Goal: Book appointment/travel/reservation

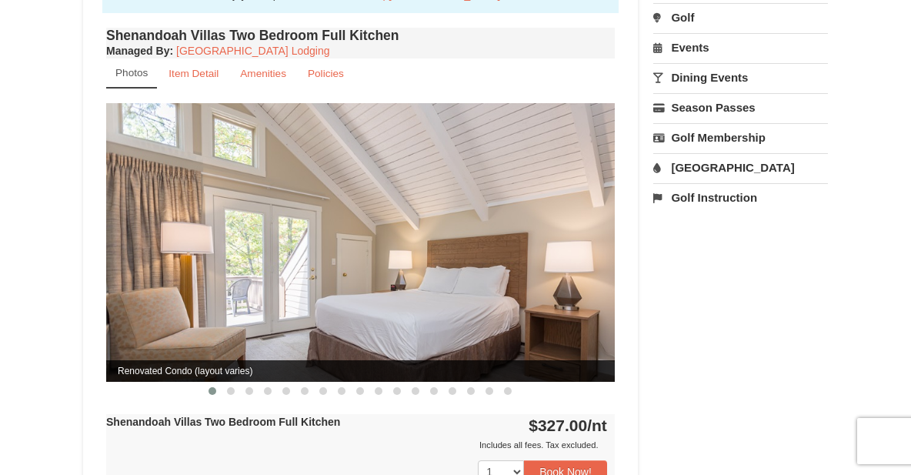
scroll to position [538, 0]
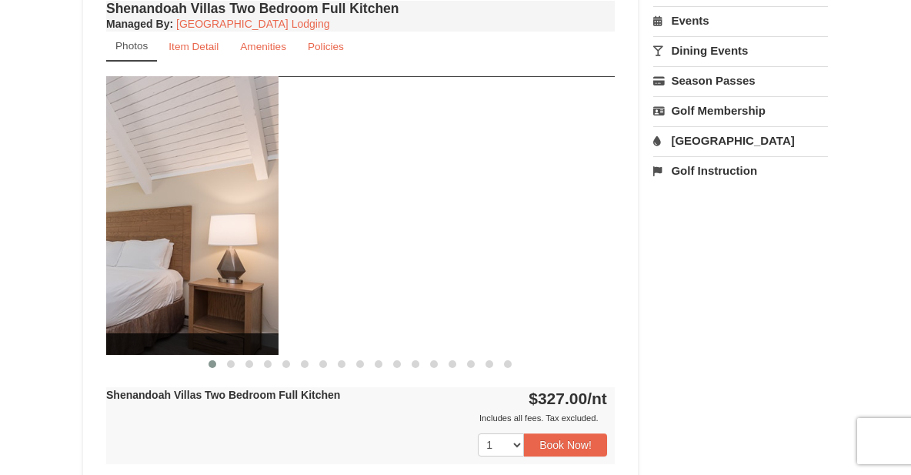
drag, startPoint x: 546, startPoint y: 215, endPoint x: 185, endPoint y: 172, distance: 364.1
click at [187, 173] on img at bounding box center [24, 215] width 508 height 278
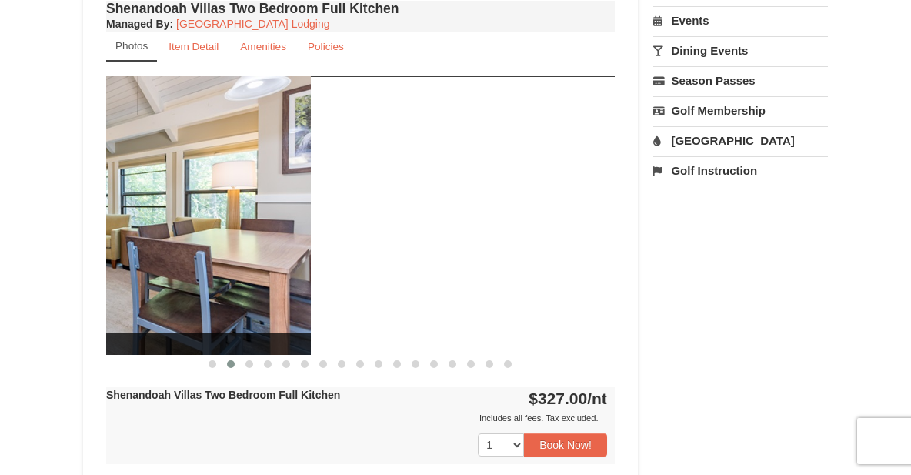
drag, startPoint x: 585, startPoint y: 205, endPoint x: 266, endPoint y: 191, distance: 319.5
click at [268, 191] on img at bounding box center [56, 215] width 508 height 278
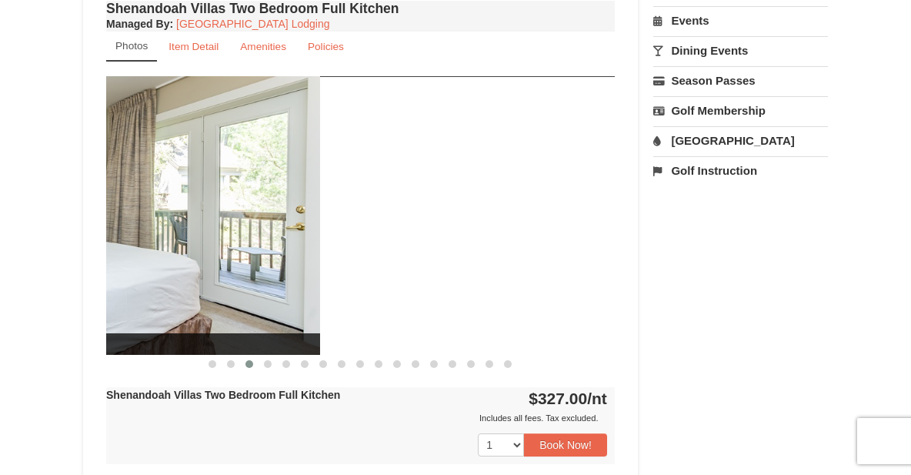
drag, startPoint x: 587, startPoint y: 206, endPoint x: 191, endPoint y: 185, distance: 396.7
click at [195, 185] on img at bounding box center [66, 215] width 508 height 278
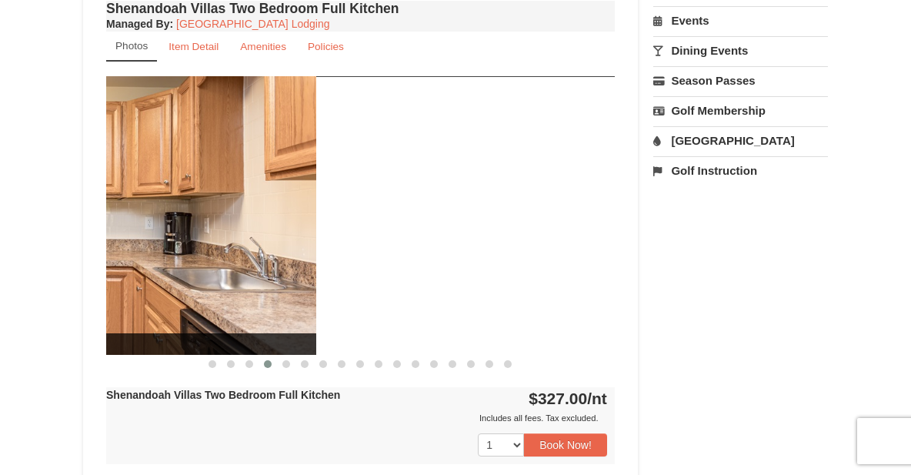
drag, startPoint x: 561, startPoint y: 215, endPoint x: 182, endPoint y: 177, distance: 381.9
click at [182, 177] on img at bounding box center [62, 215] width 508 height 278
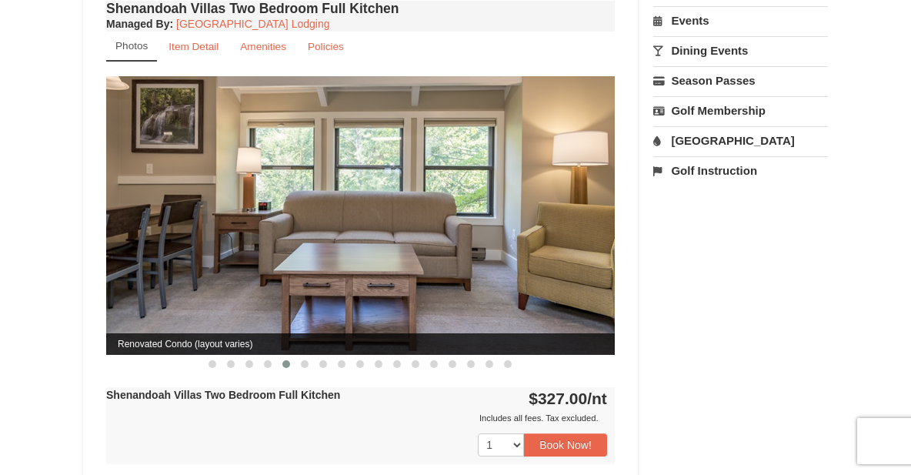
drag, startPoint x: 559, startPoint y: 208, endPoint x: 250, endPoint y: 195, distance: 309.5
click at [250, 195] on img at bounding box center [360, 215] width 508 height 278
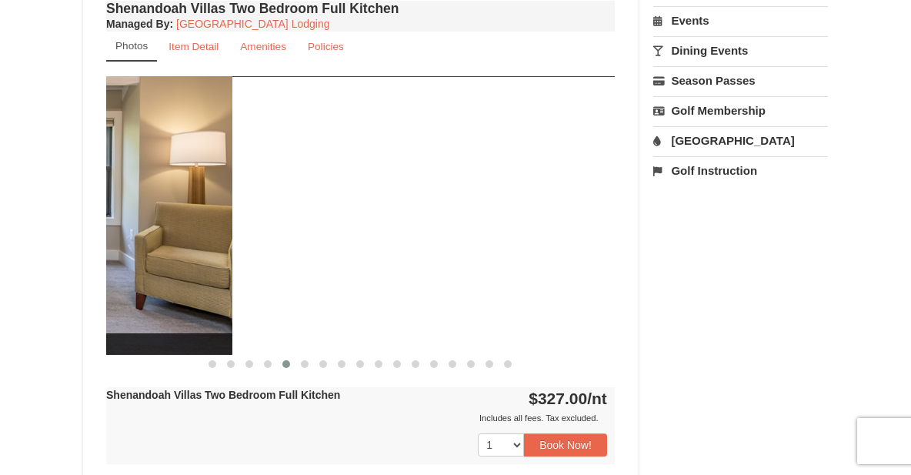
drag, startPoint x: 528, startPoint y: 215, endPoint x: 140, endPoint y: 198, distance: 388.0
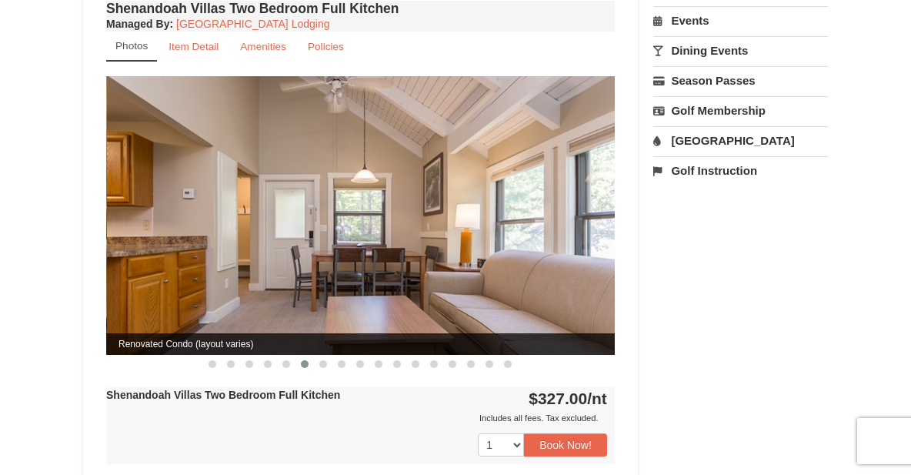
drag, startPoint x: 577, startPoint y: 208, endPoint x: 578, endPoint y: 222, distance: 14.6
click at [578, 222] on img at bounding box center [361, 215] width 508 height 278
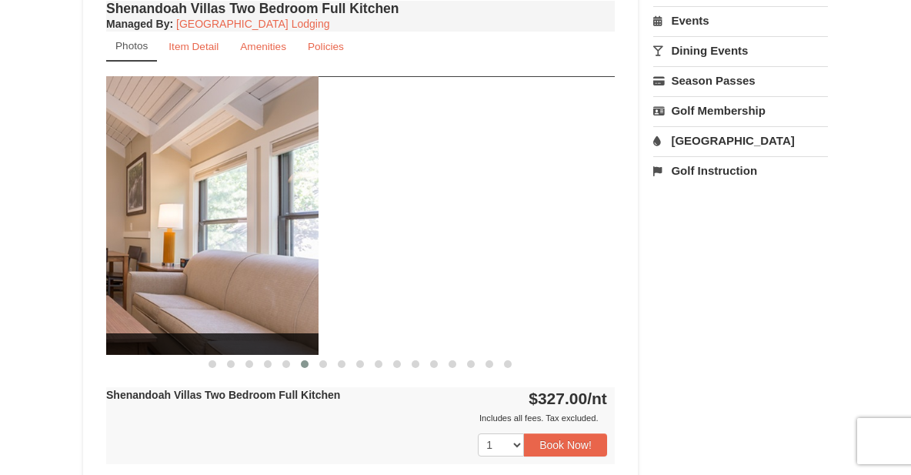
drag, startPoint x: 586, startPoint y: 226, endPoint x: 208, endPoint y: 203, distance: 379.1
click at [209, 204] on img at bounding box center [64, 215] width 508 height 278
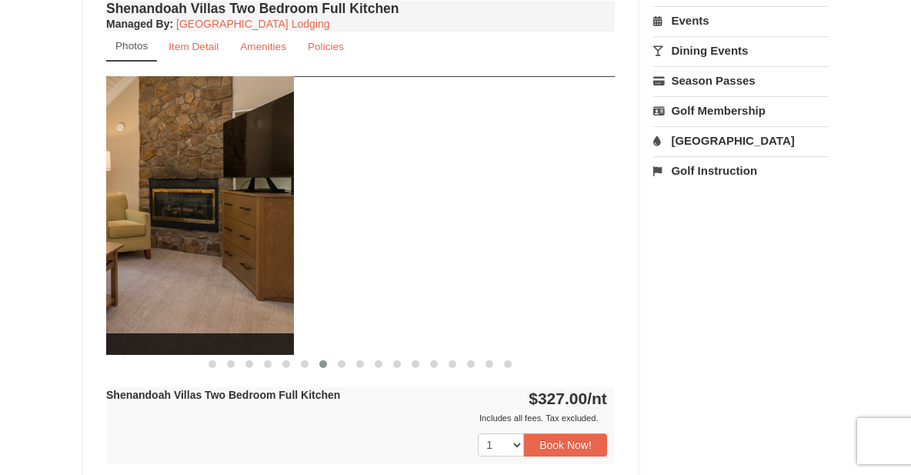
drag, startPoint x: 572, startPoint y: 216, endPoint x: 174, endPoint y: 205, distance: 398.6
click at [177, 205] on img at bounding box center [39, 215] width 508 height 278
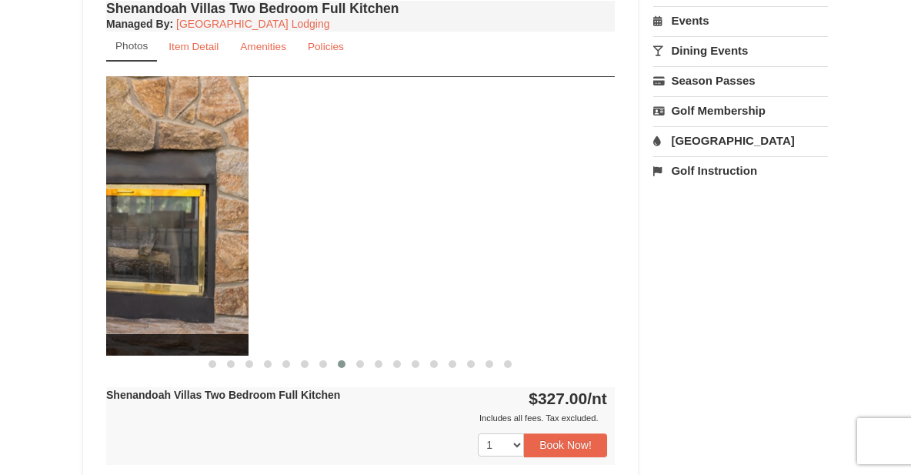
drag, startPoint x: 577, startPoint y: 215, endPoint x: 158, endPoint y: 214, distance: 419.2
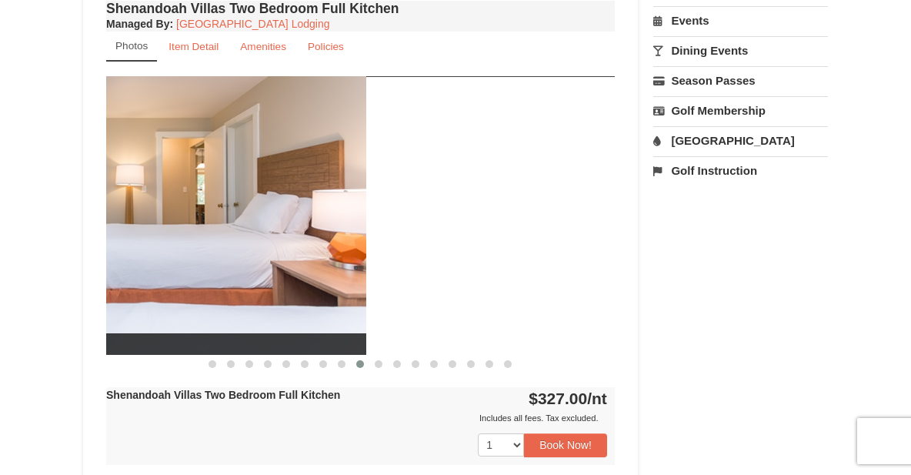
drag, startPoint x: 588, startPoint y: 217, endPoint x: 172, endPoint y: 212, distance: 416.1
click at [173, 212] on img at bounding box center [112, 215] width 508 height 278
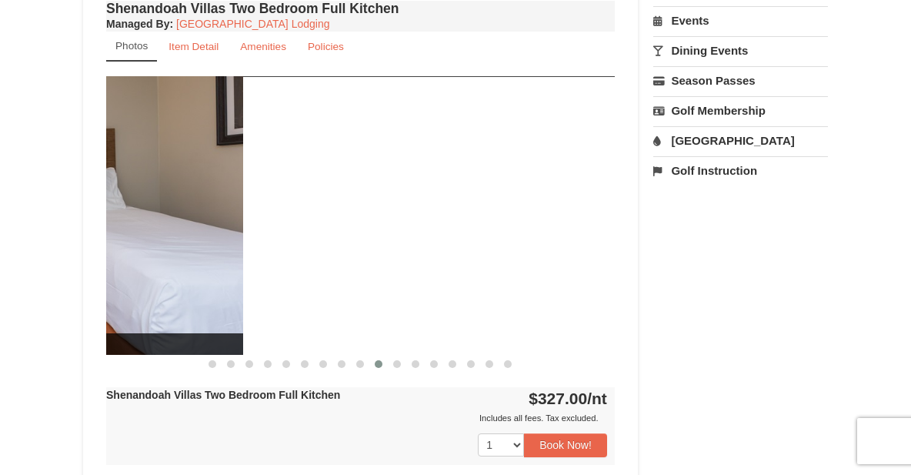
drag, startPoint x: 565, startPoint y: 215, endPoint x: 156, endPoint y: 214, distance: 409.2
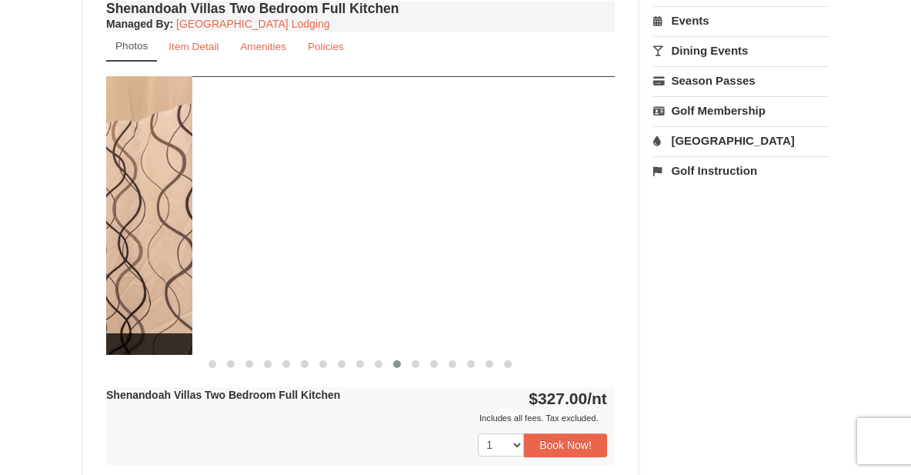
drag, startPoint x: 573, startPoint y: 224, endPoint x: 145, endPoint y: 222, distance: 427.6
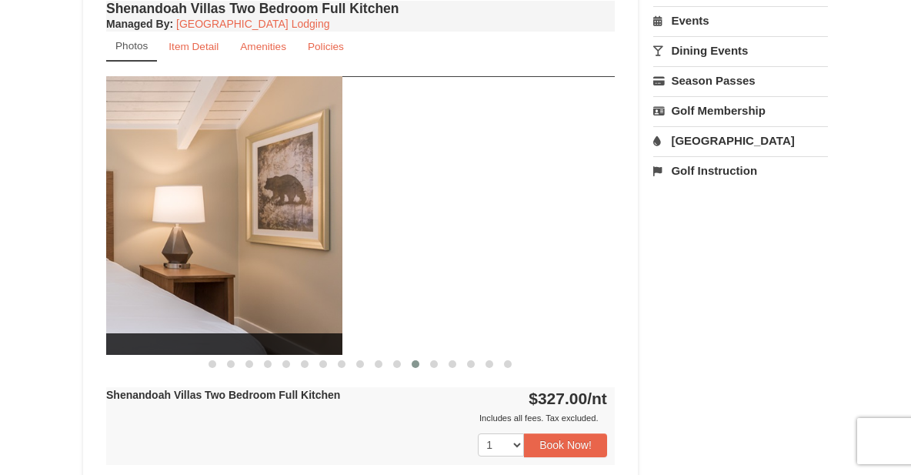
drag, startPoint x: 584, startPoint y: 210, endPoint x: 143, endPoint y: 210, distance: 440.7
click at [146, 210] on img at bounding box center [88, 215] width 508 height 278
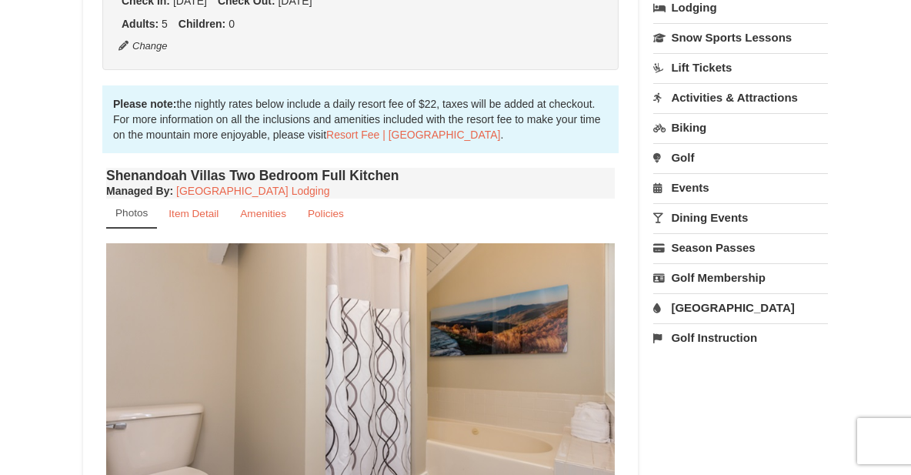
scroll to position [385, 0]
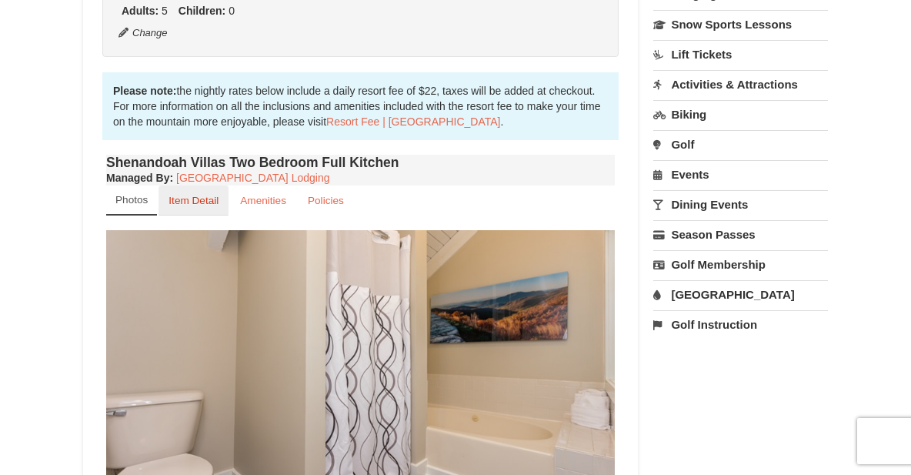
click at [185, 195] on small "Item Detail" at bounding box center [193, 201] width 50 height 12
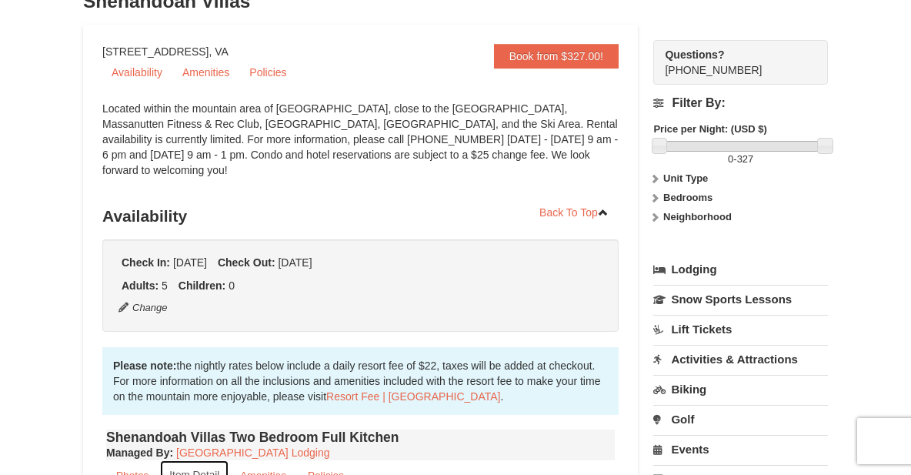
scroll to position [154, 0]
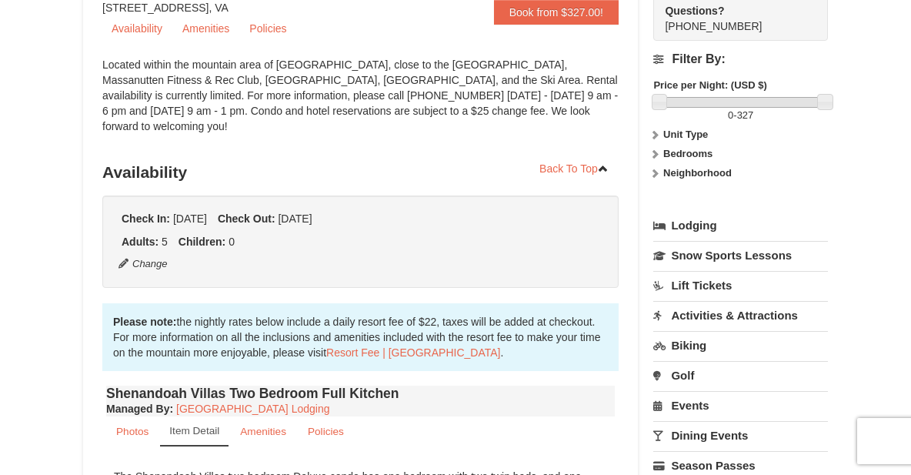
click at [684, 133] on strong "Unit Type" at bounding box center [685, 134] width 45 height 12
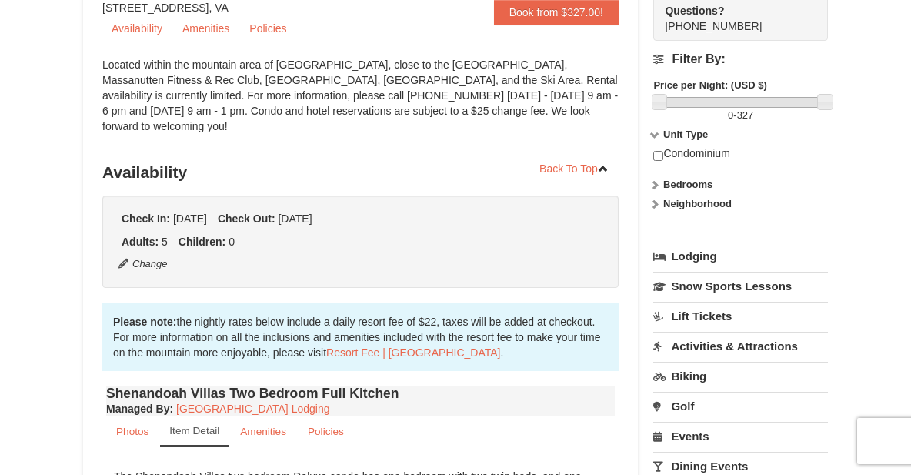
click at [678, 182] on strong "Bedrooms" at bounding box center [687, 184] width 49 height 12
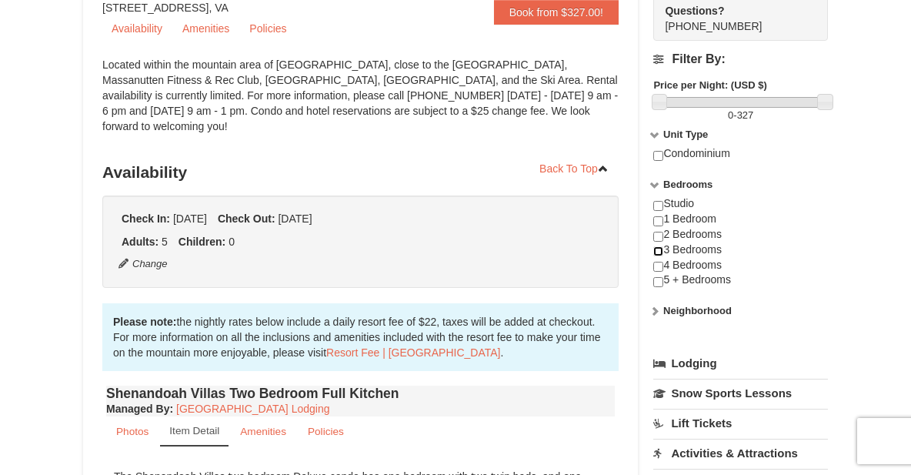
click at [658, 249] on input "checkbox" at bounding box center [658, 251] width 10 height 10
checkbox input "true"
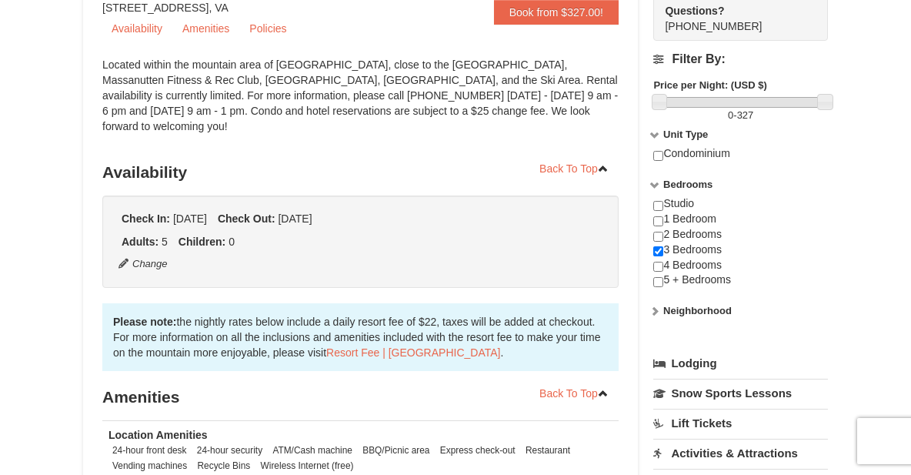
click at [654, 309] on icon at bounding box center [654, 310] width 11 height 11
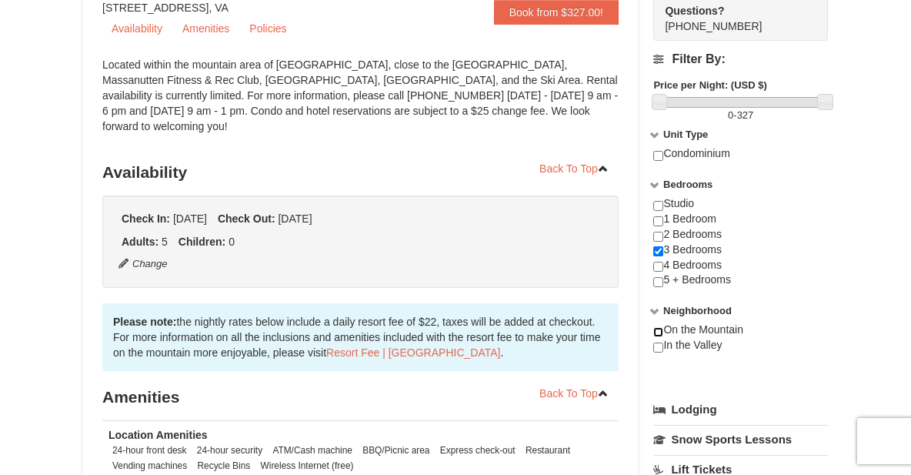
click at [658, 331] on input "checkbox" at bounding box center [658, 332] width 10 height 10
checkbox input "true"
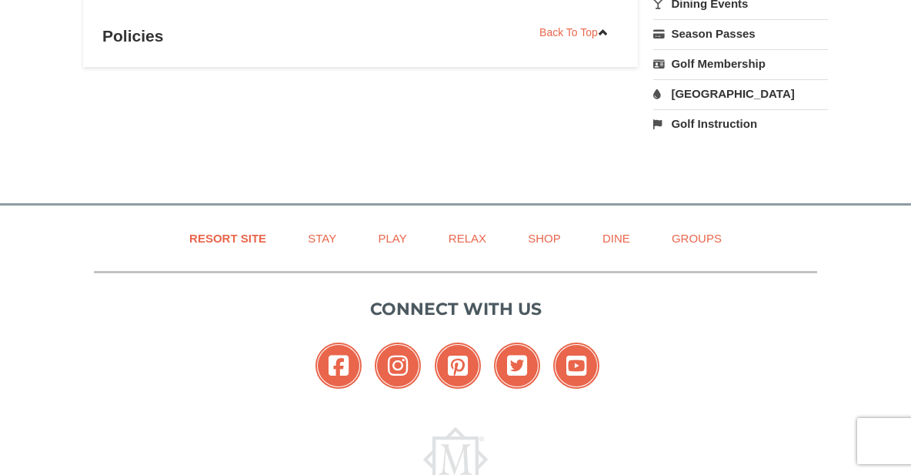
scroll to position [461, 0]
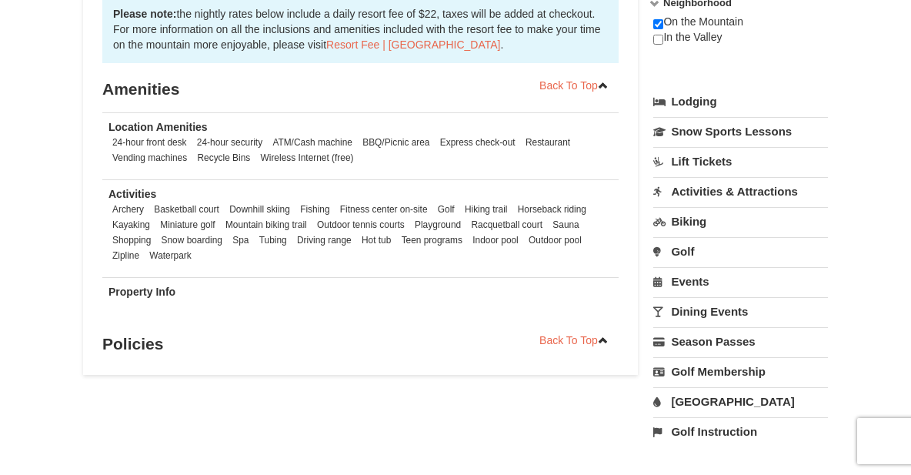
click at [824, 18] on div "On the Mountain In the Valley" at bounding box center [740, 38] width 175 height 46
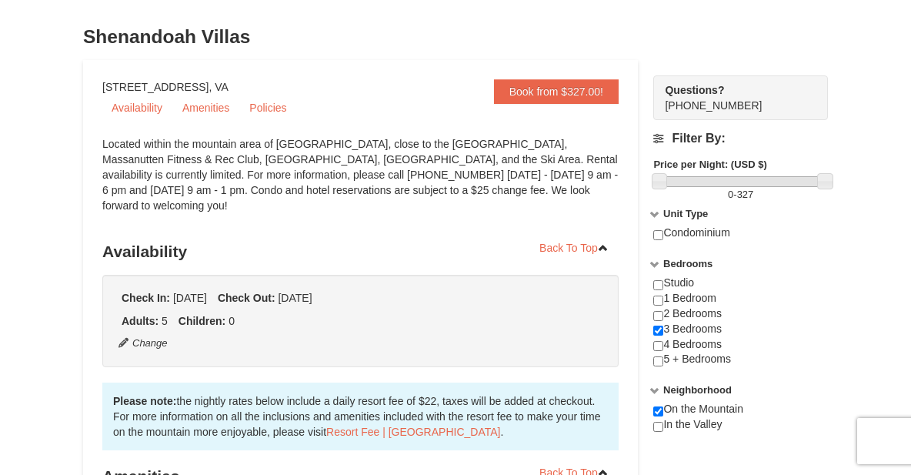
scroll to position [0, 0]
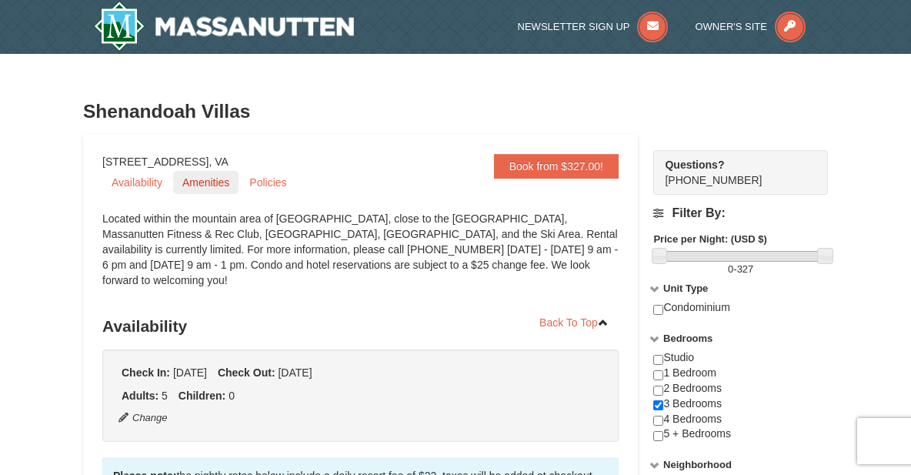
click at [199, 177] on link "Amenities" at bounding box center [205, 182] width 65 height 23
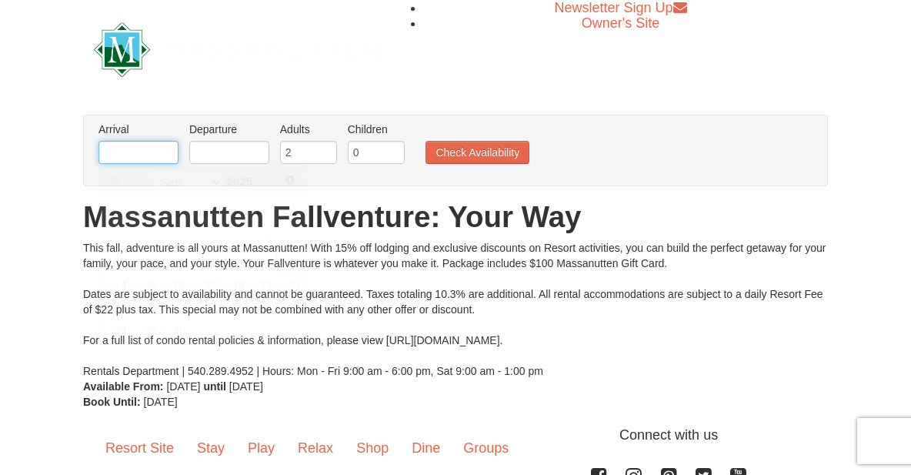
click at [130, 154] on input "text" at bounding box center [138, 152] width 80 height 23
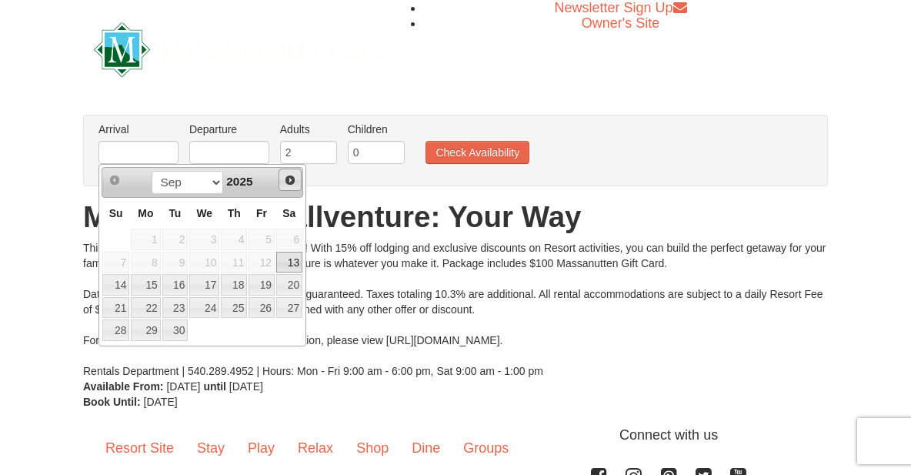
click at [287, 178] on span "Next" at bounding box center [290, 180] width 12 height 12
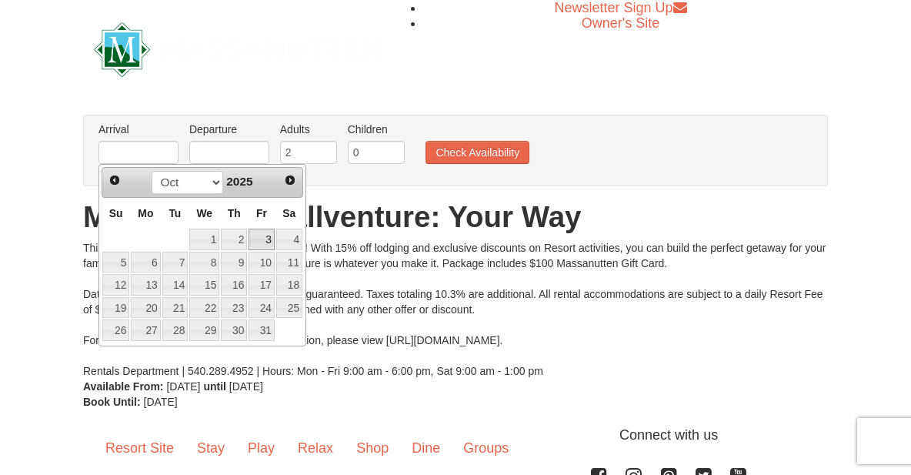
click at [268, 237] on link "3" at bounding box center [261, 239] width 26 height 22
type input "[DATE]"
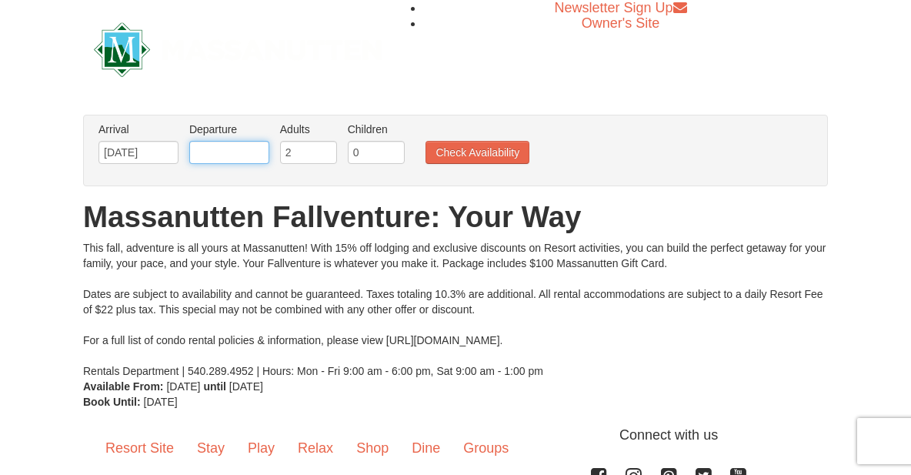
click at [241, 154] on input "text" at bounding box center [229, 152] width 80 height 23
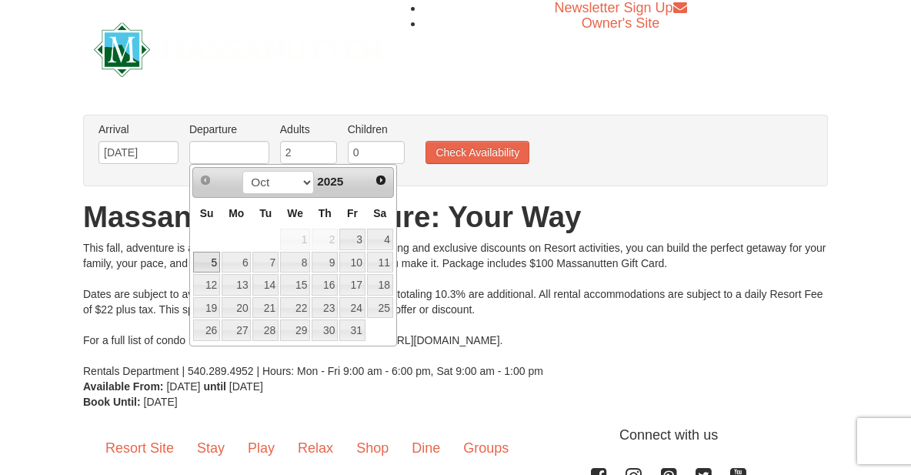
click at [208, 260] on link "5" at bounding box center [206, 263] width 27 height 22
type input "[DATE]"
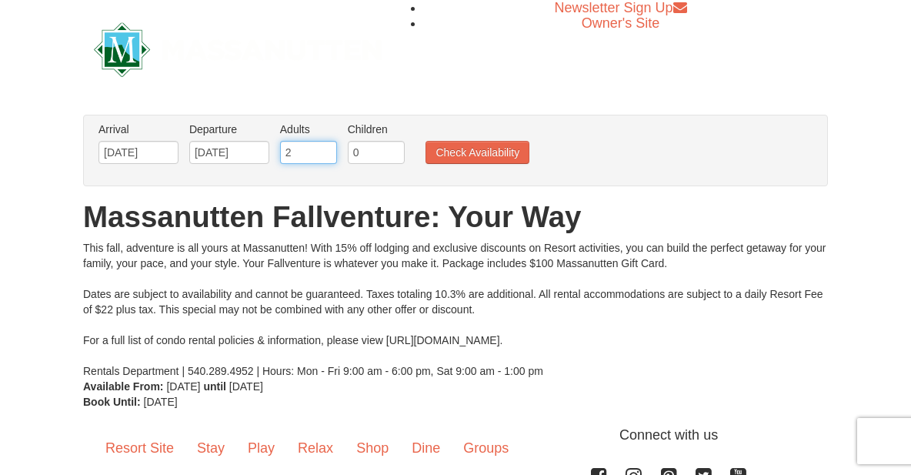
click at [294, 149] on input "2" at bounding box center [308, 152] width 57 height 23
click at [325, 147] on input "3" at bounding box center [308, 152] width 57 height 23
click at [325, 147] on input "4" at bounding box center [308, 152] width 57 height 23
click at [325, 147] on input "5" at bounding box center [308, 152] width 57 height 23
type input "6"
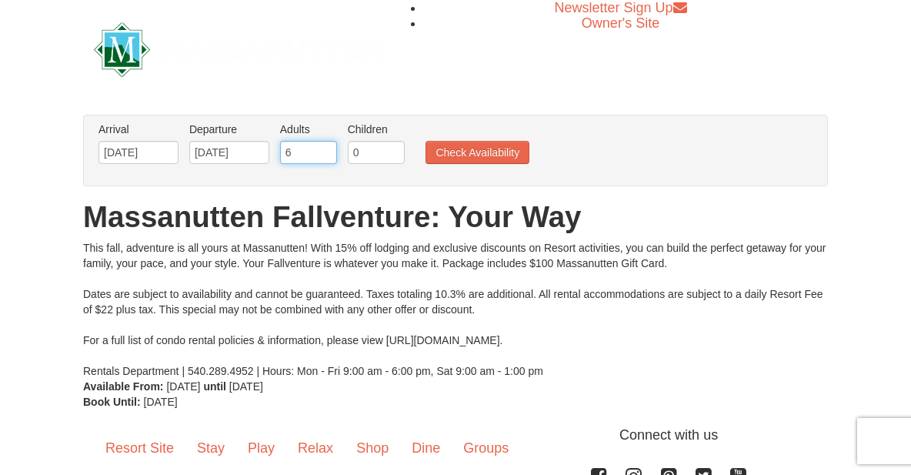
click at [323, 147] on input "6" at bounding box center [308, 152] width 57 height 23
click at [461, 156] on button "Check Availability" at bounding box center [477, 152] width 104 height 23
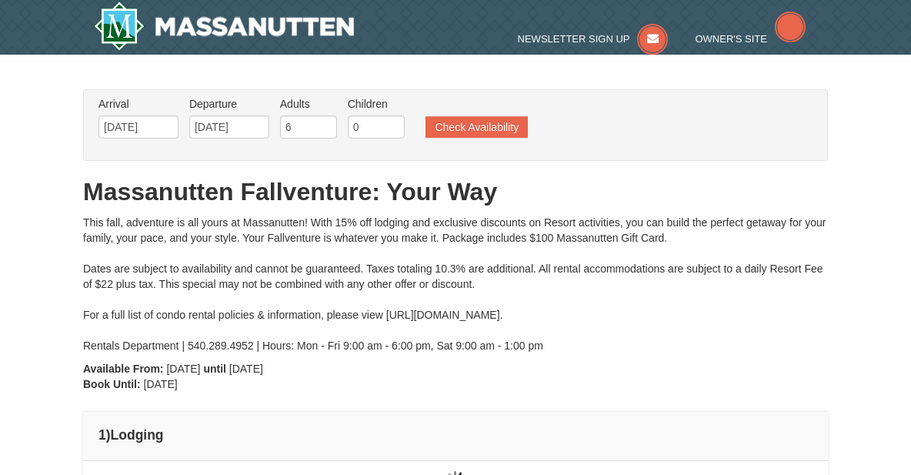
type input "[DATE]"
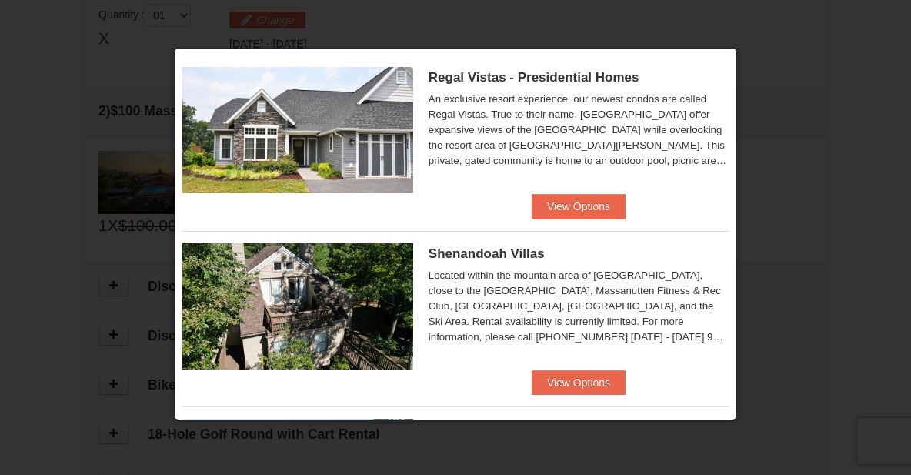
scroll to position [195, 0]
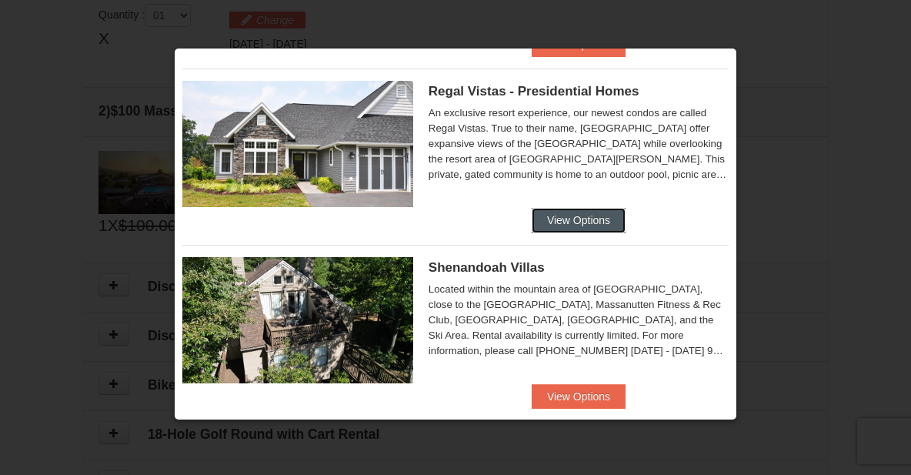
click at [569, 216] on button "View Options" at bounding box center [578, 220] width 94 height 25
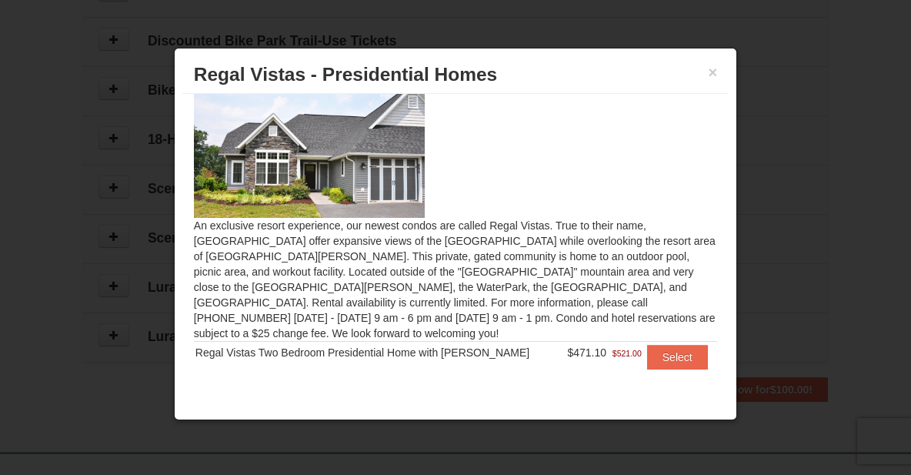
scroll to position [778, 0]
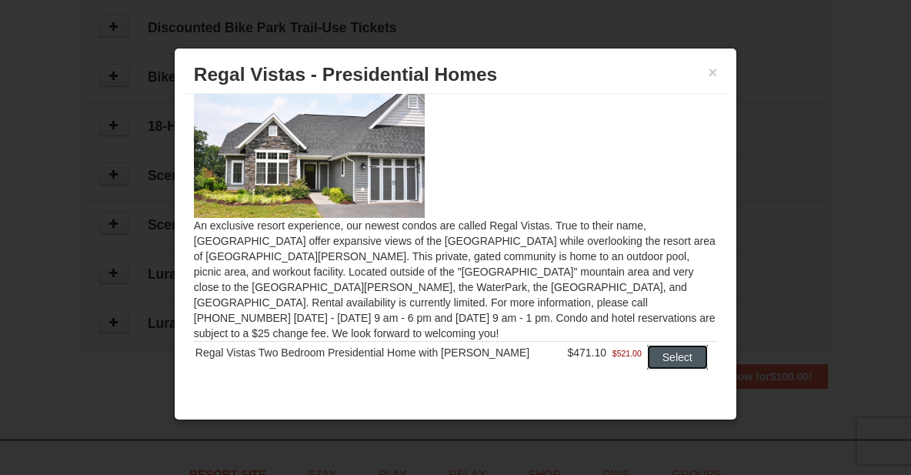
click at [652, 345] on button "Select" at bounding box center [677, 357] width 61 height 25
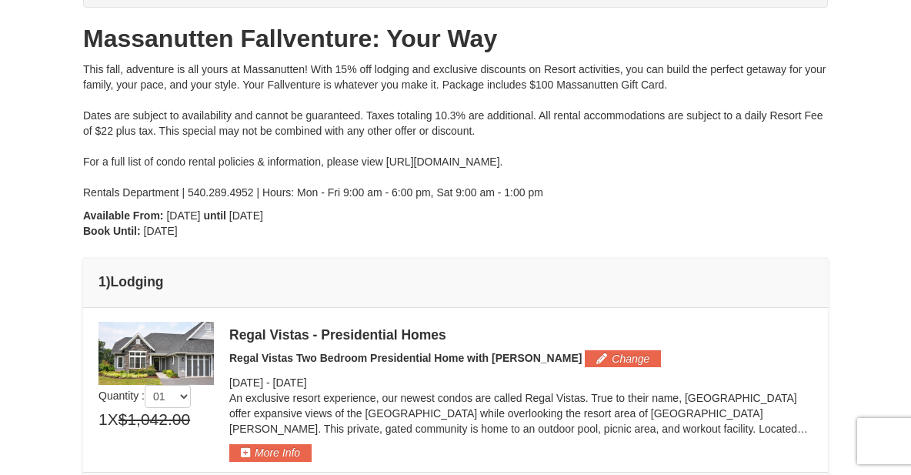
scroll to position [75, 0]
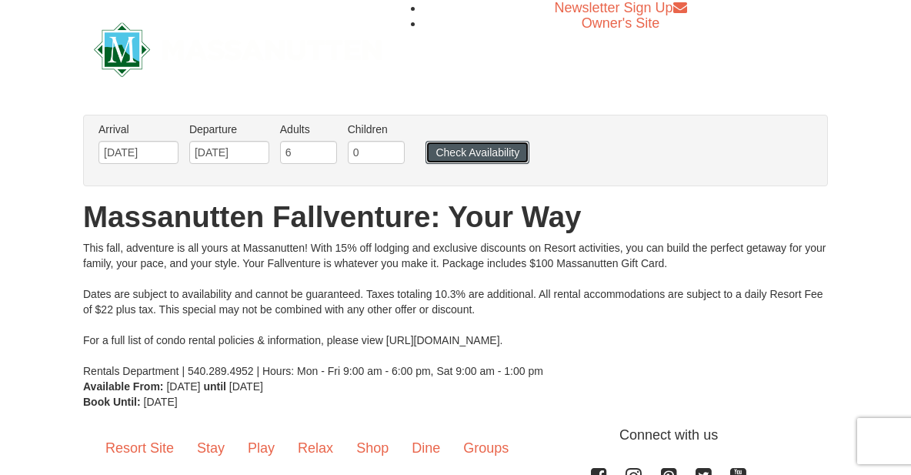
click at [467, 148] on button "Check Availability" at bounding box center [477, 152] width 104 height 23
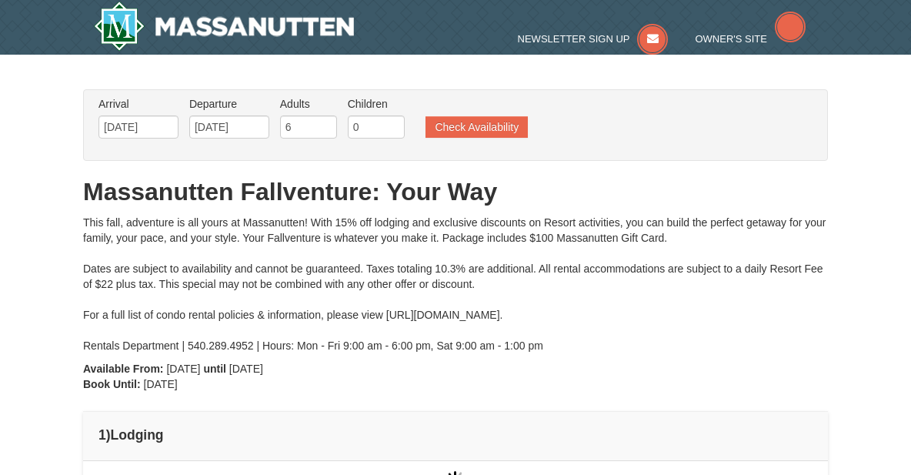
type input "[DATE]"
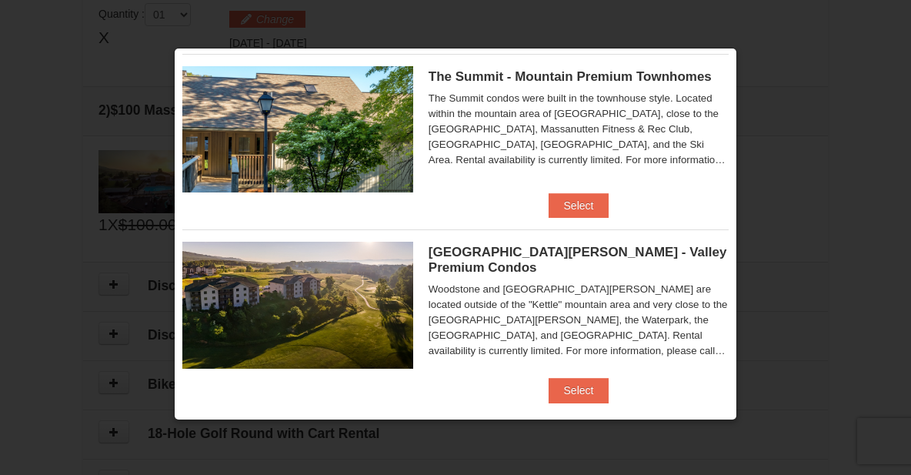
scroll to position [577, 0]
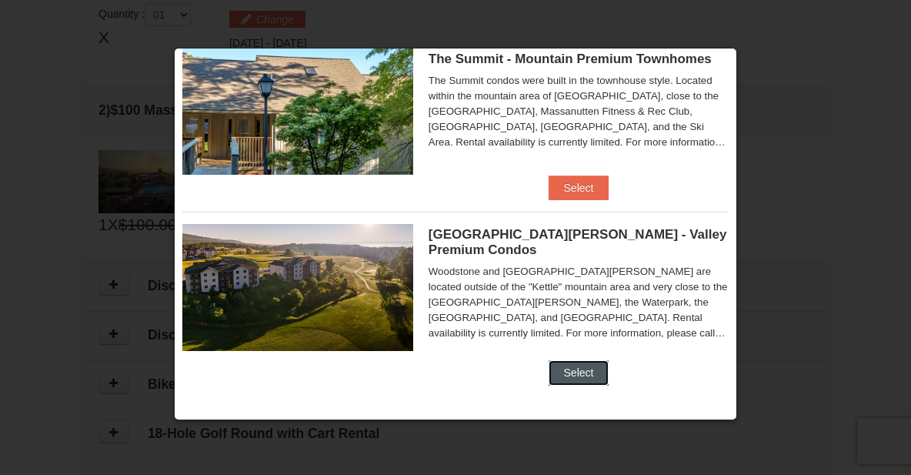
click at [585, 374] on button "Select" at bounding box center [578, 372] width 61 height 25
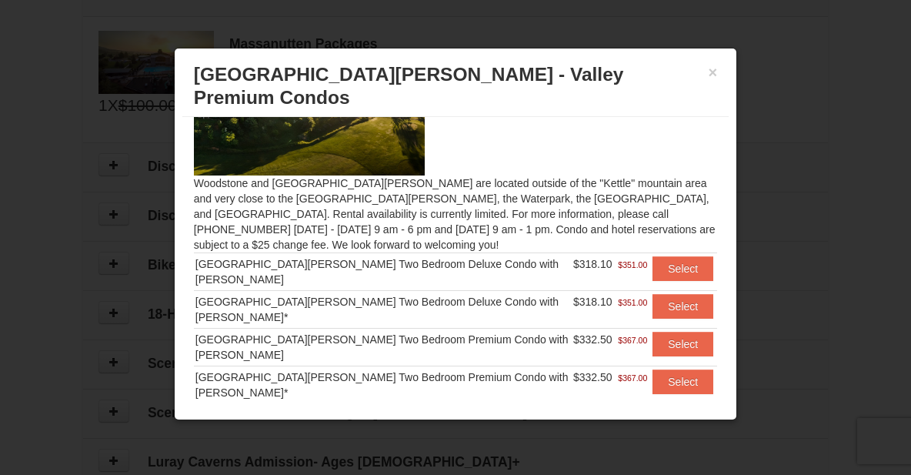
scroll to position [625, 0]
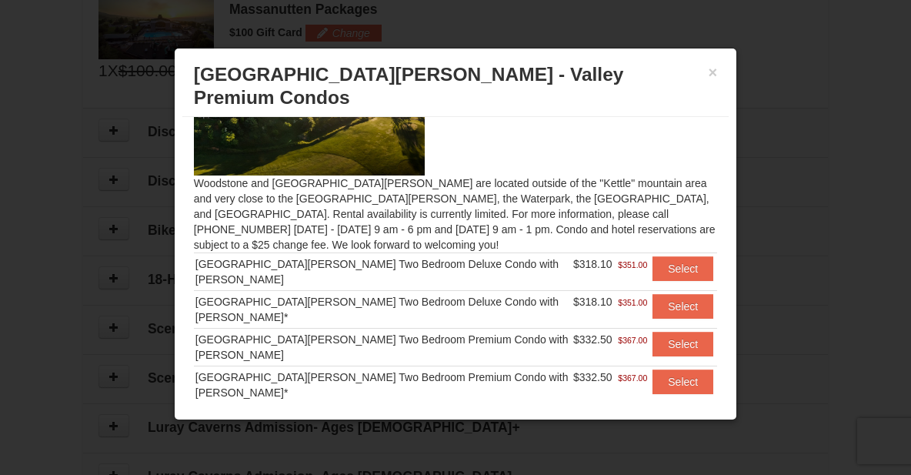
click at [707, 68] on h3 "[GEOGRAPHIC_DATA][PERSON_NAME] - Valley Premium Condos" at bounding box center [455, 86] width 523 height 46
click at [713, 72] on button "×" at bounding box center [712, 72] width 9 height 15
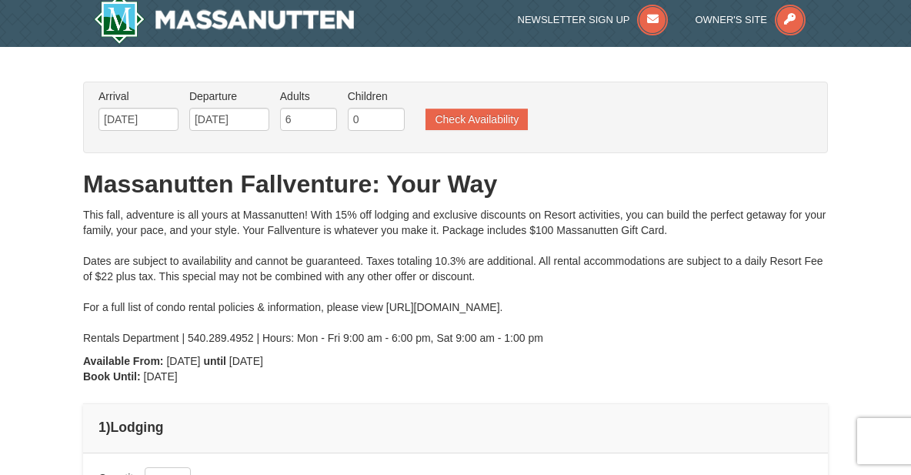
scroll to position [0, 0]
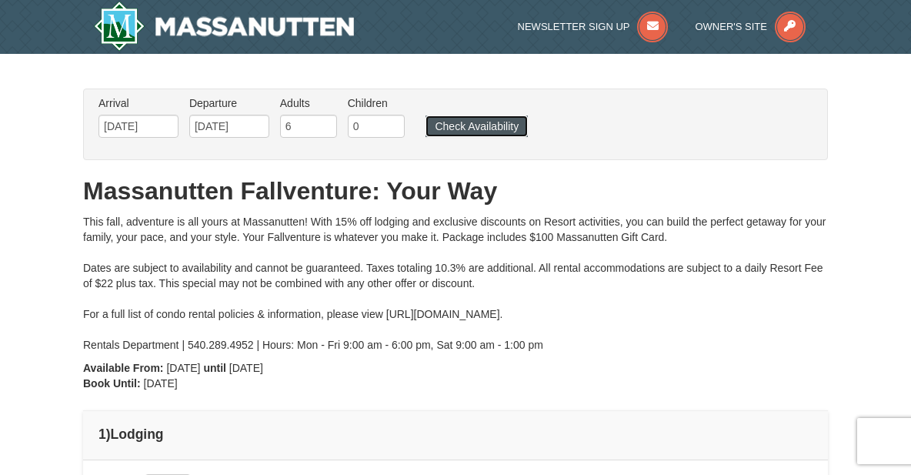
click at [493, 122] on button "Check Availability" at bounding box center [476, 126] width 102 height 22
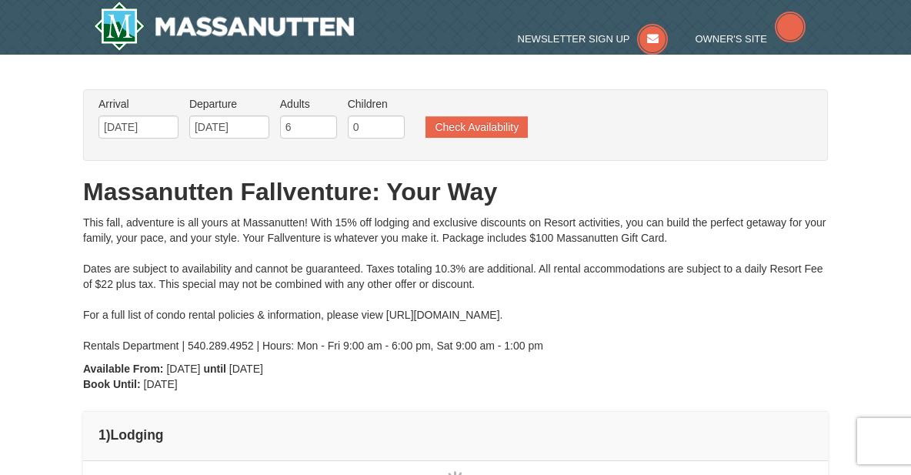
type input "[DATE]"
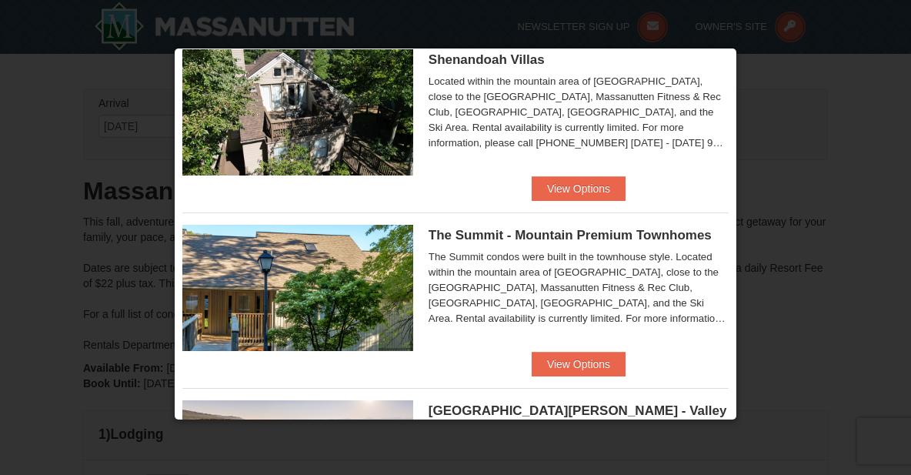
scroll to position [425, 0]
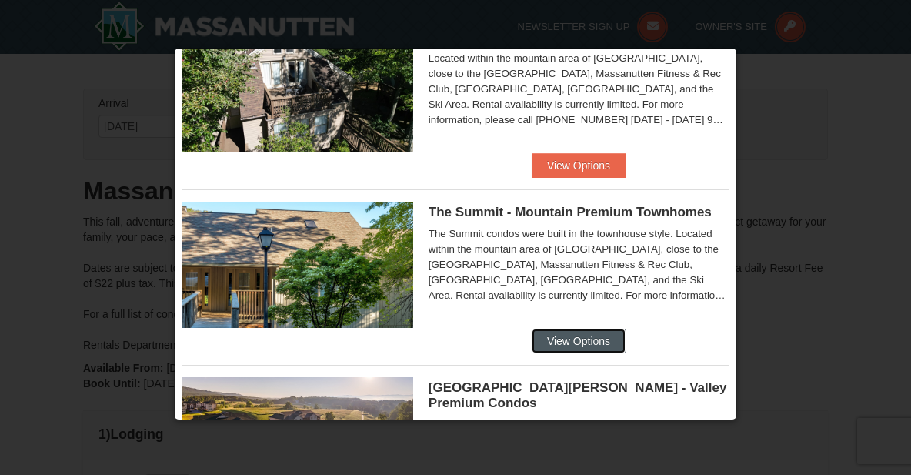
click at [580, 340] on button "View Options" at bounding box center [578, 340] width 94 height 25
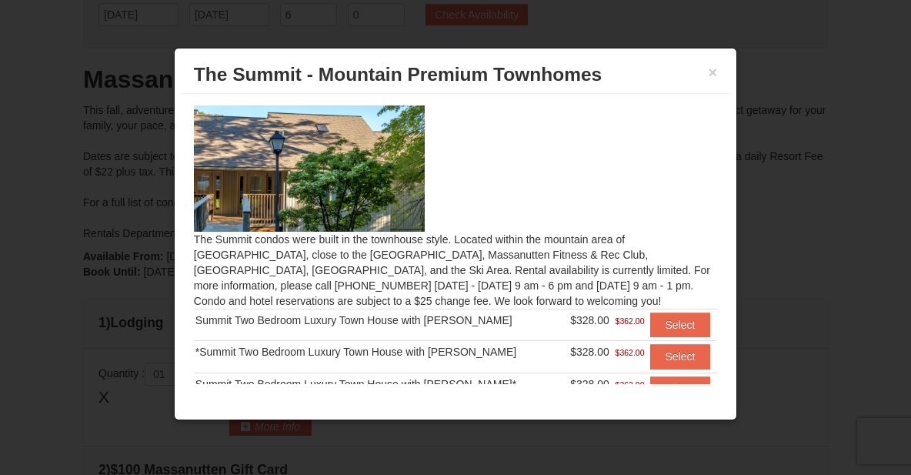
scroll to position [77, 0]
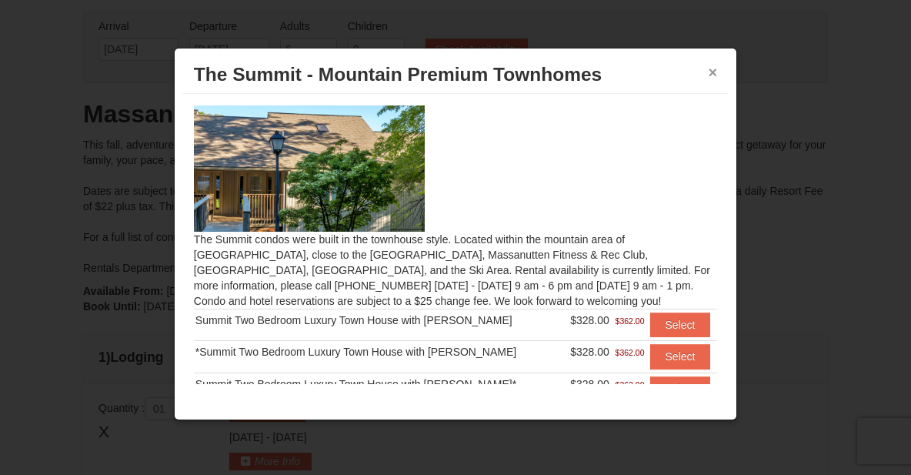
click at [713, 72] on button "×" at bounding box center [712, 72] width 9 height 15
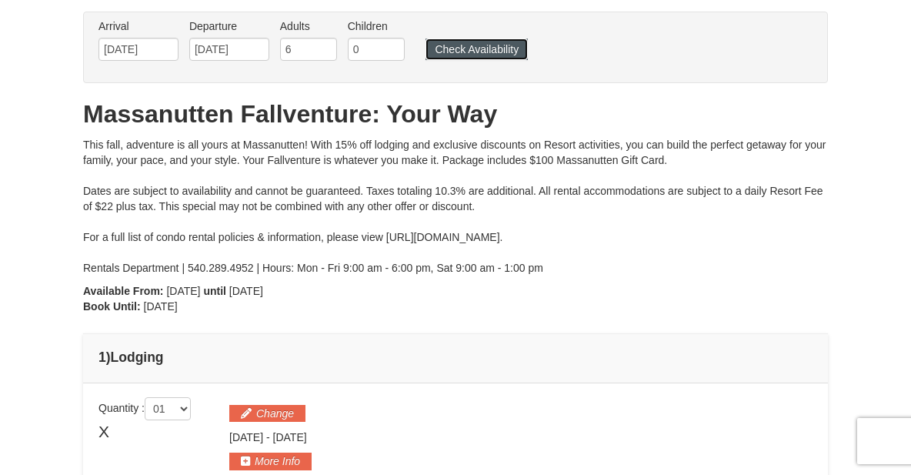
click at [481, 47] on button "Check Availability" at bounding box center [476, 49] width 102 height 22
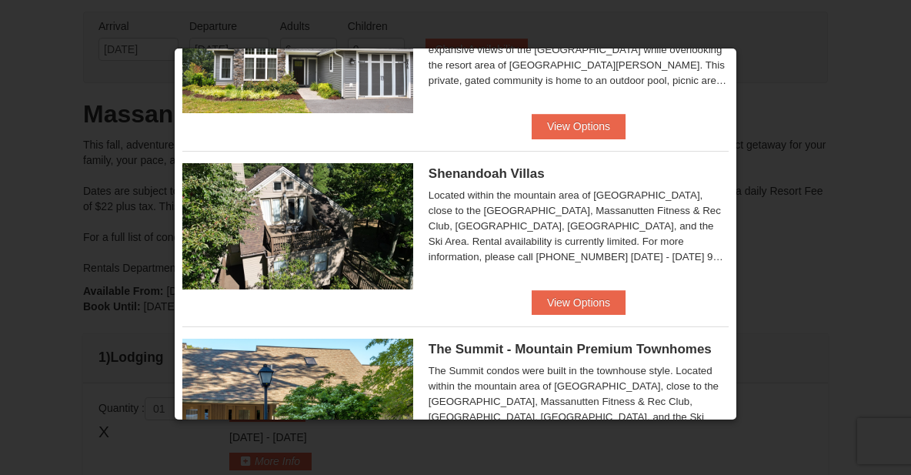
scroll to position [308, 0]
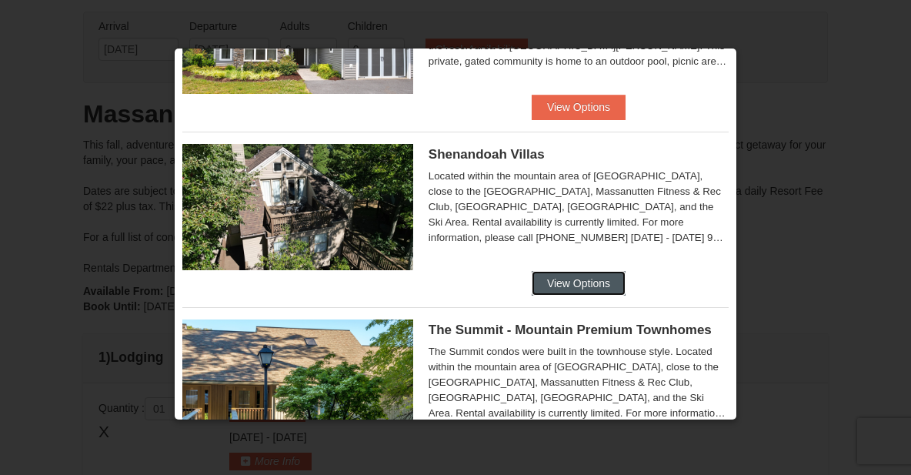
click at [563, 274] on button "View Options" at bounding box center [578, 283] width 94 height 25
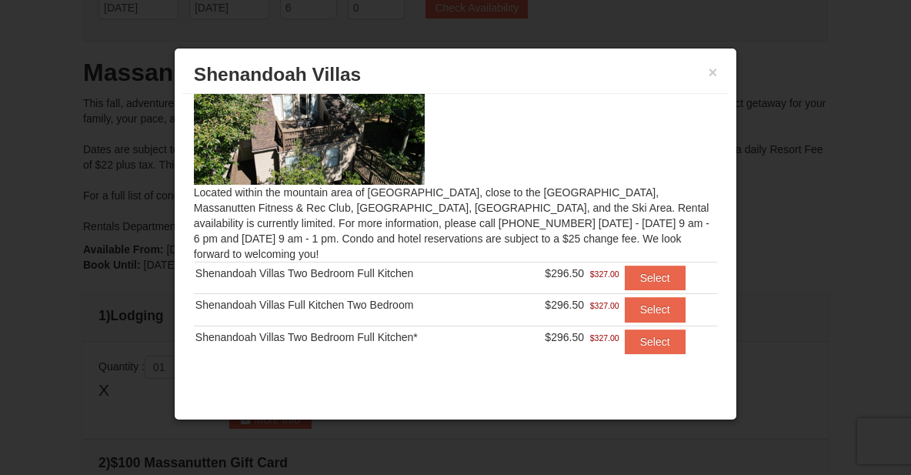
scroll to position [154, 0]
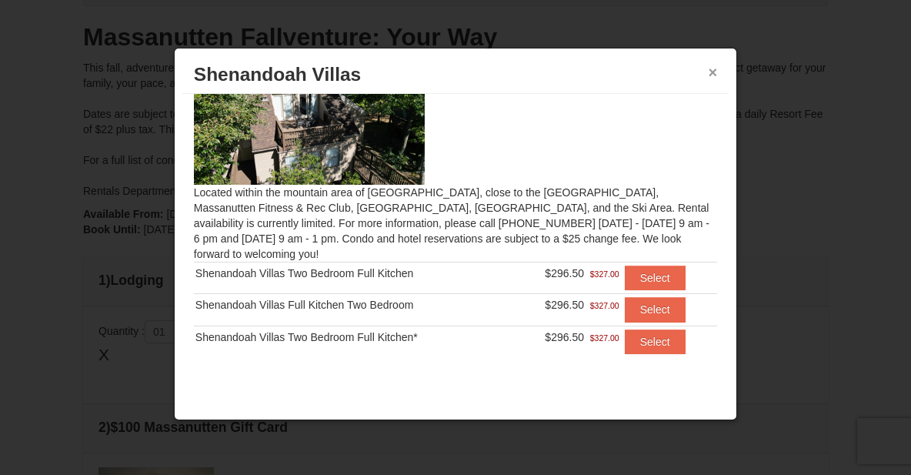
click at [713, 68] on button "×" at bounding box center [712, 72] width 9 height 15
